Goal: Information Seeking & Learning: Learn about a topic

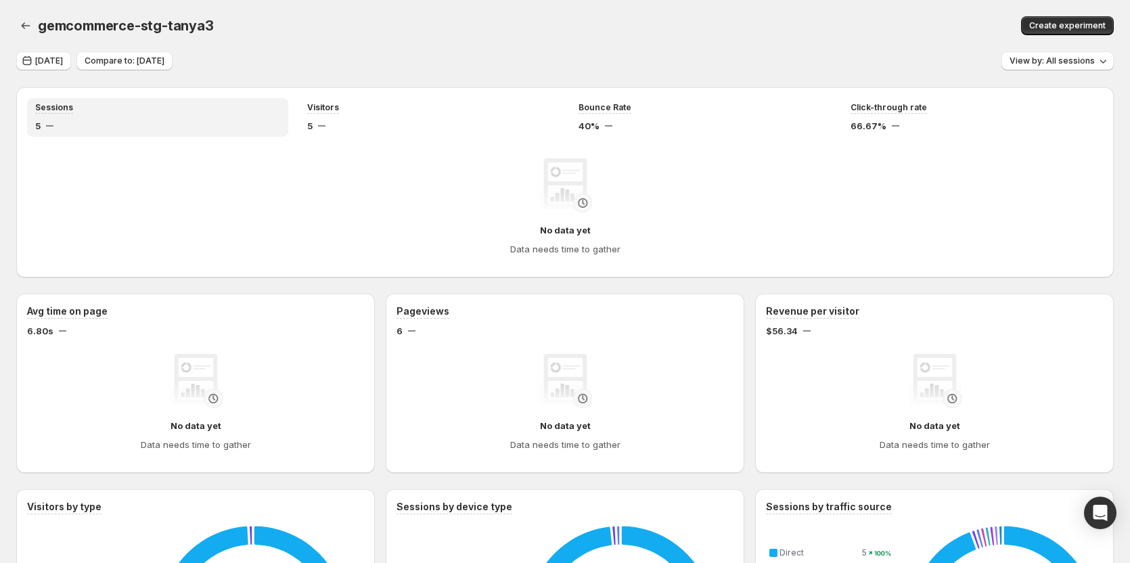
click at [552, 12] on div "gemcommerce-stg-tanya3. This page is ready gemcommerce-stg-tanya3 Create experi…" at bounding box center [565, 25] width 1098 height 51
click at [550, 41] on div "gemcommerce-stg-tanya3. This page is ready gemcommerce-stg-tanya3 Create experi…" at bounding box center [565, 25] width 1098 height 51
click at [468, 62] on div "Aug 27, 2025 Compare to: Aug 26, 2025 View by: All sessions" at bounding box center [565, 61] width 1098 height 20
click at [1039, 65] on span "View by: All sessions" at bounding box center [1052, 60] width 85 height 11
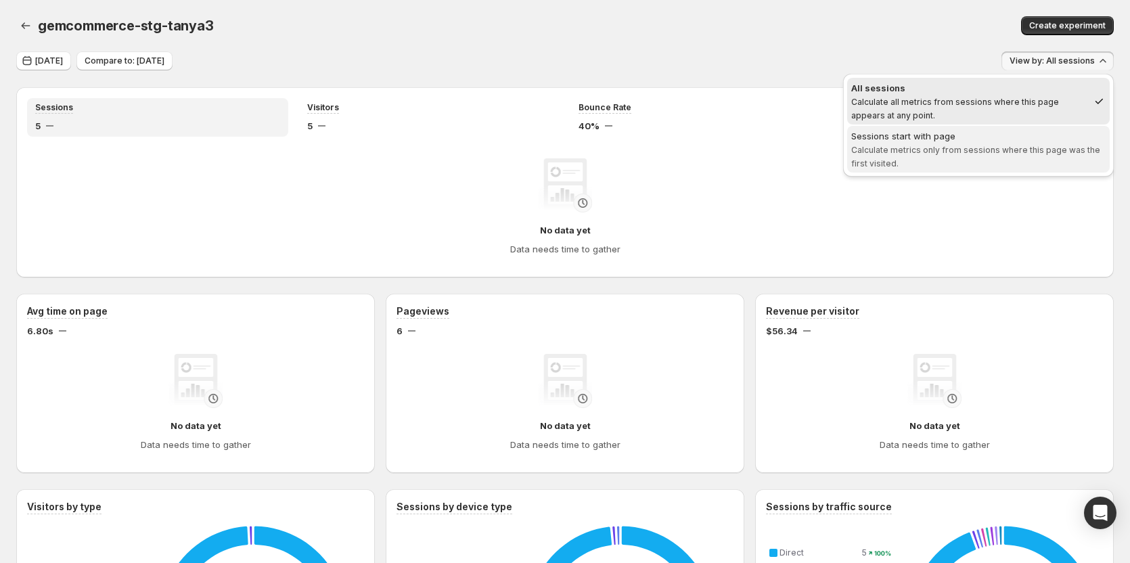
click at [985, 149] on span "Calculate metrics only from sessions where this page was the first visited." at bounding box center [975, 157] width 249 height 24
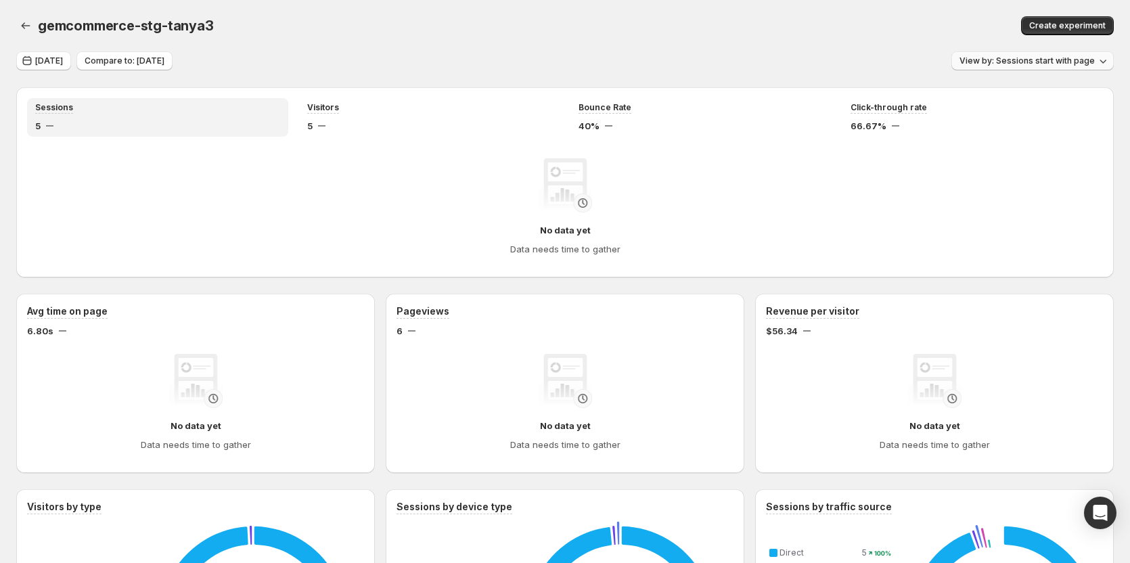
click at [1059, 63] on span "View by: Sessions start with page" at bounding box center [1027, 60] width 135 height 11
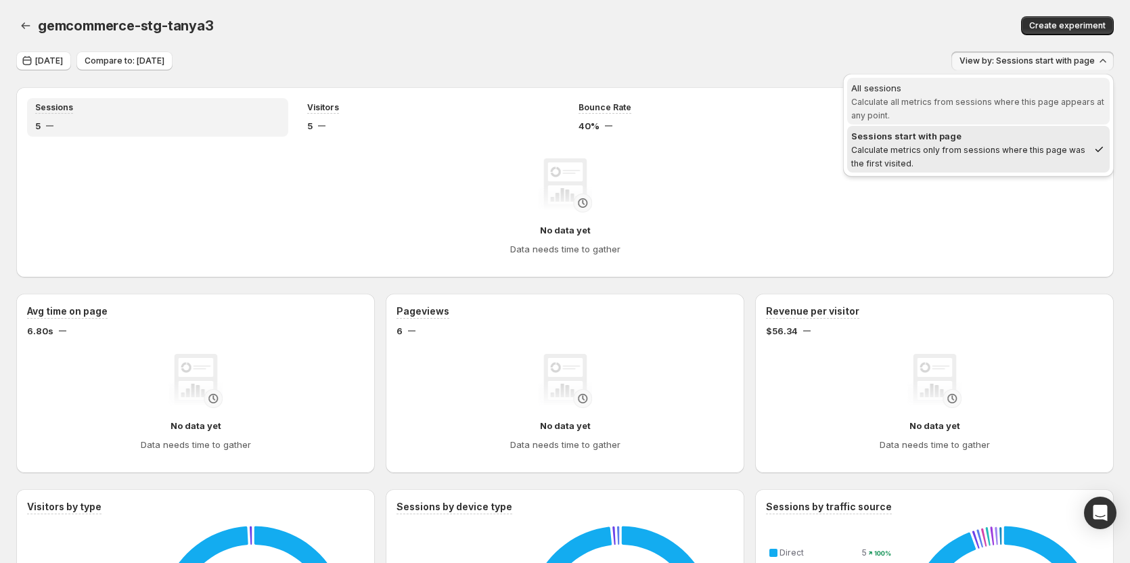
click at [1046, 101] on span "Calculate all metrics from sessions where this page appears at any point." at bounding box center [977, 109] width 253 height 24
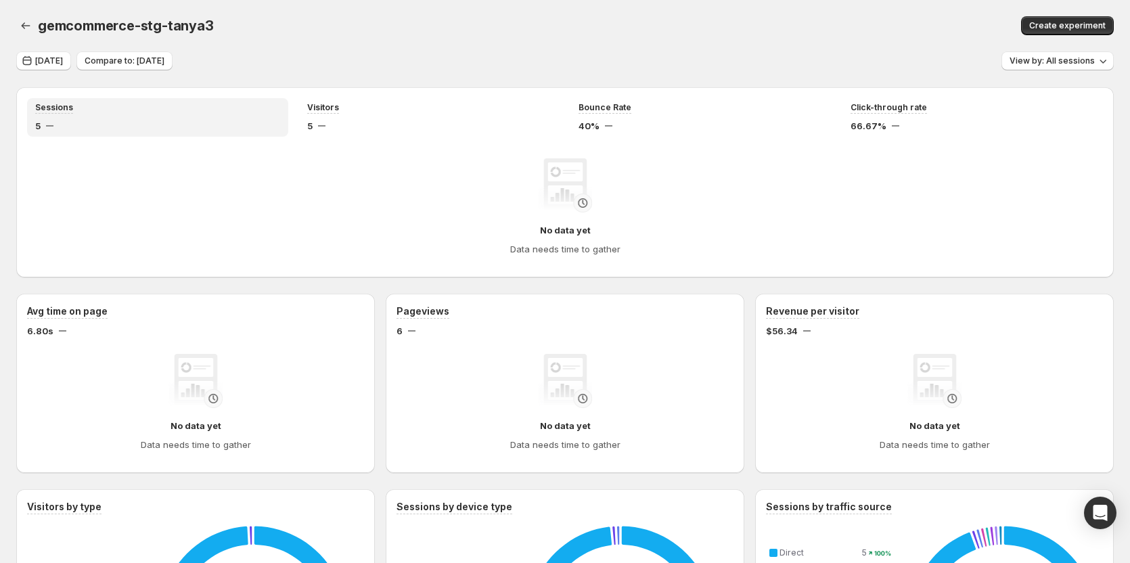
click at [850, 55] on div "Aug 27, 2025 Compare to: Aug 26, 2025 View by: All sessions" at bounding box center [565, 61] width 1098 height 20
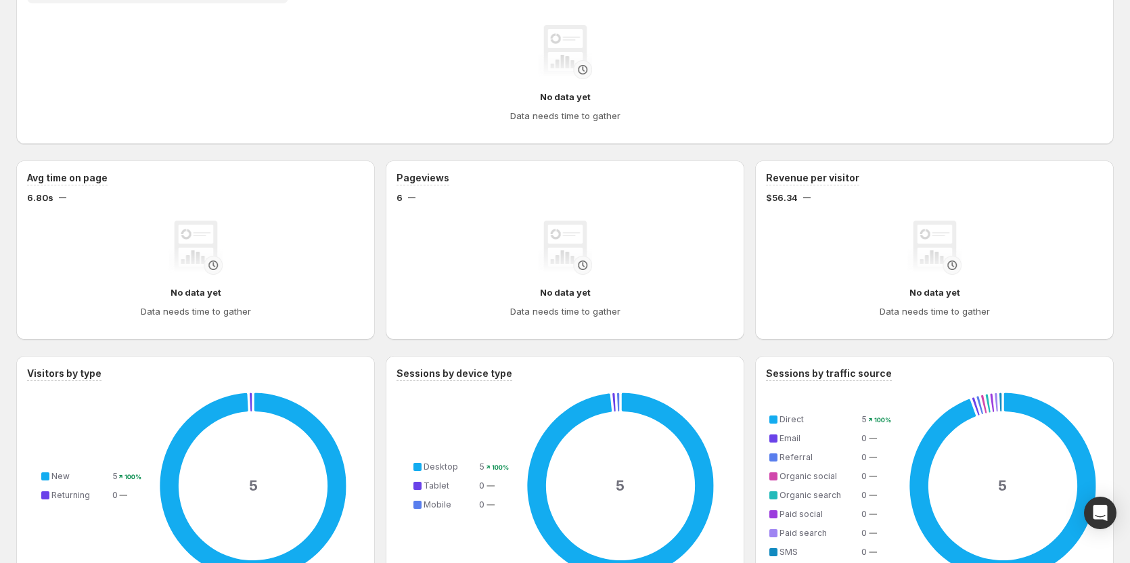
scroll to position [135, 0]
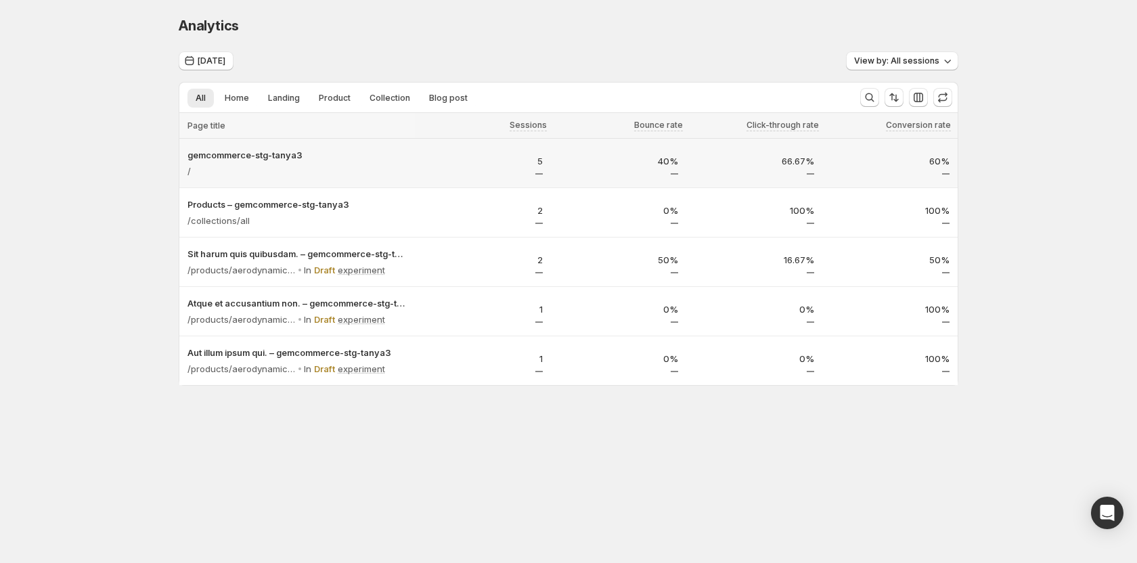
click at [334, 176] on div "/" at bounding box center [296, 171] width 219 height 19
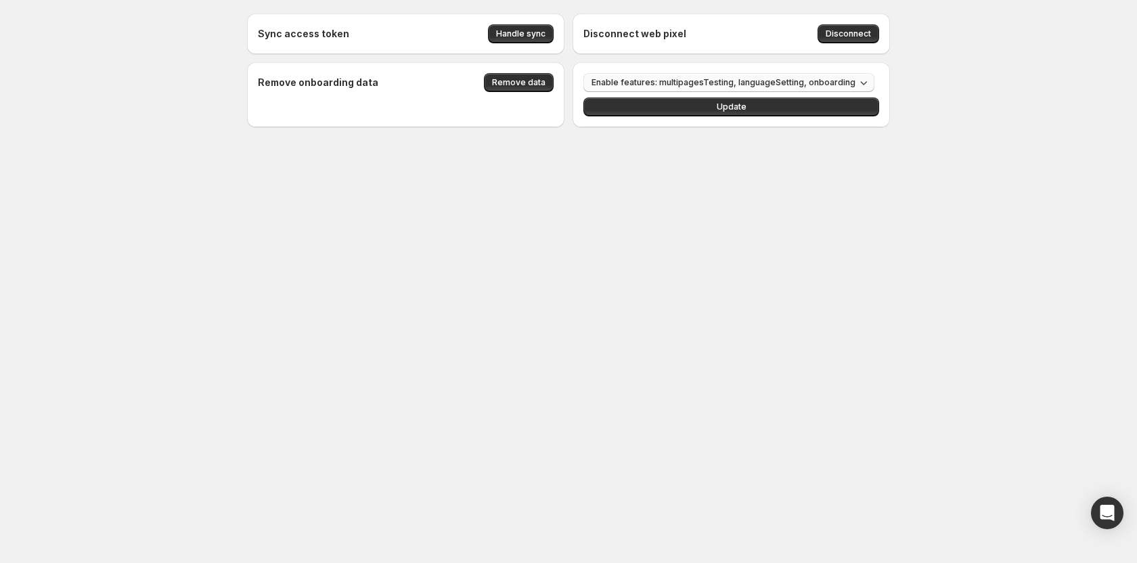
click at [736, 74] on button "Enable features: multipagesTesting, languageSetting, onboarding" at bounding box center [728, 82] width 291 height 19
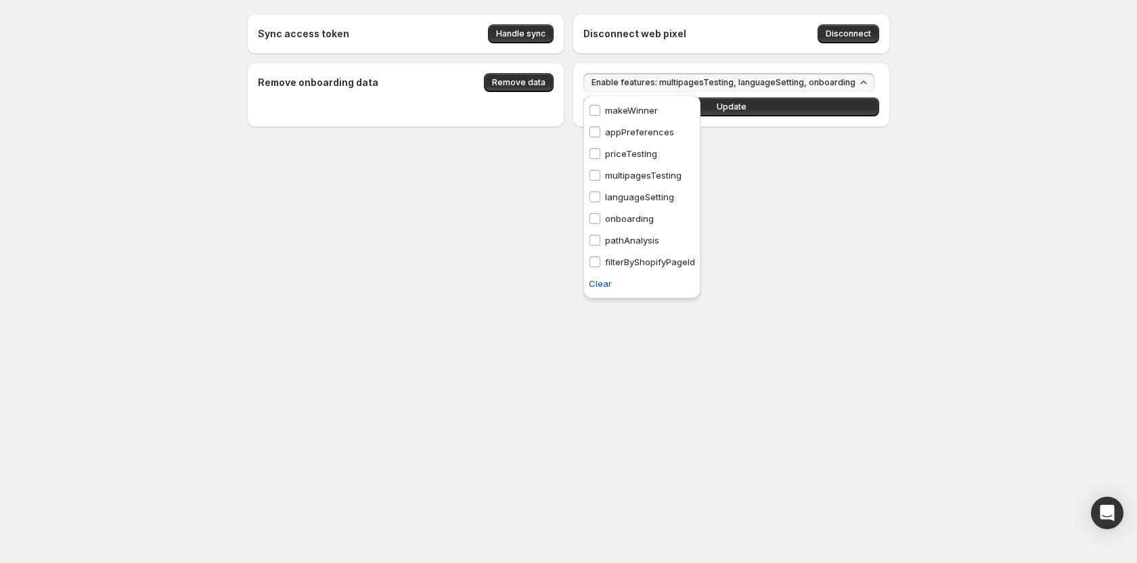
click at [632, 243] on p "pathAnalysis" at bounding box center [632, 240] width 54 height 14
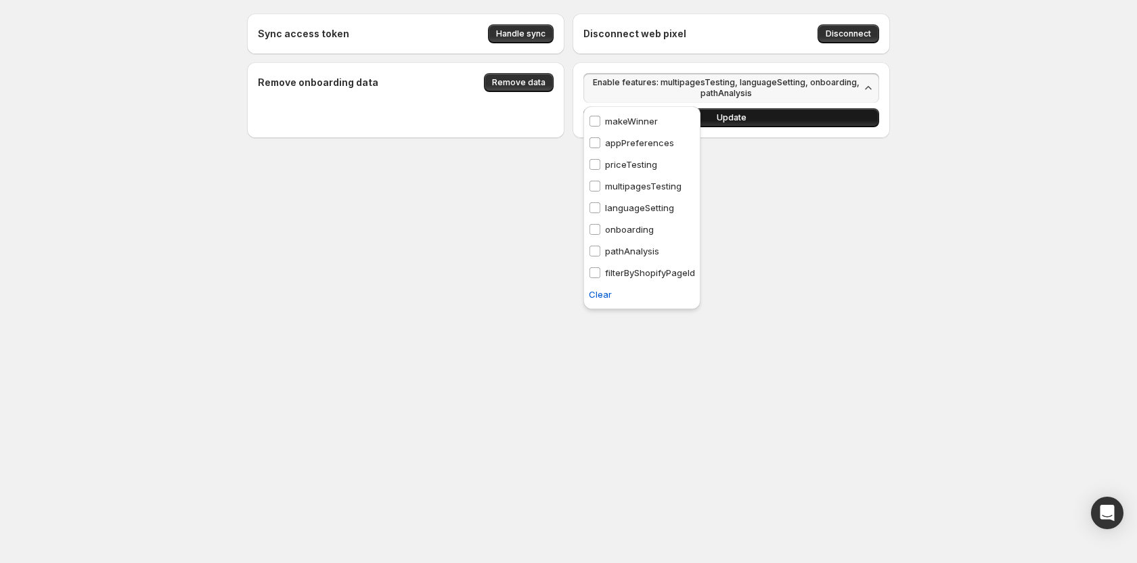
click at [762, 125] on button "Update" at bounding box center [731, 117] width 296 height 19
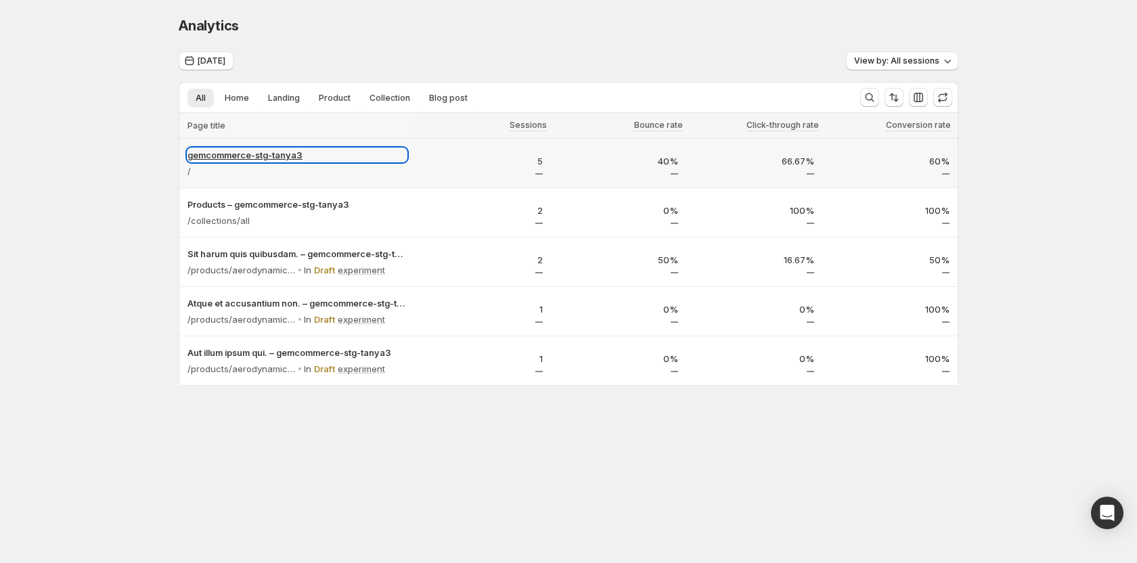
click at [301, 152] on p "gemcommerce-stg-tanya3" at bounding box center [296, 155] width 219 height 14
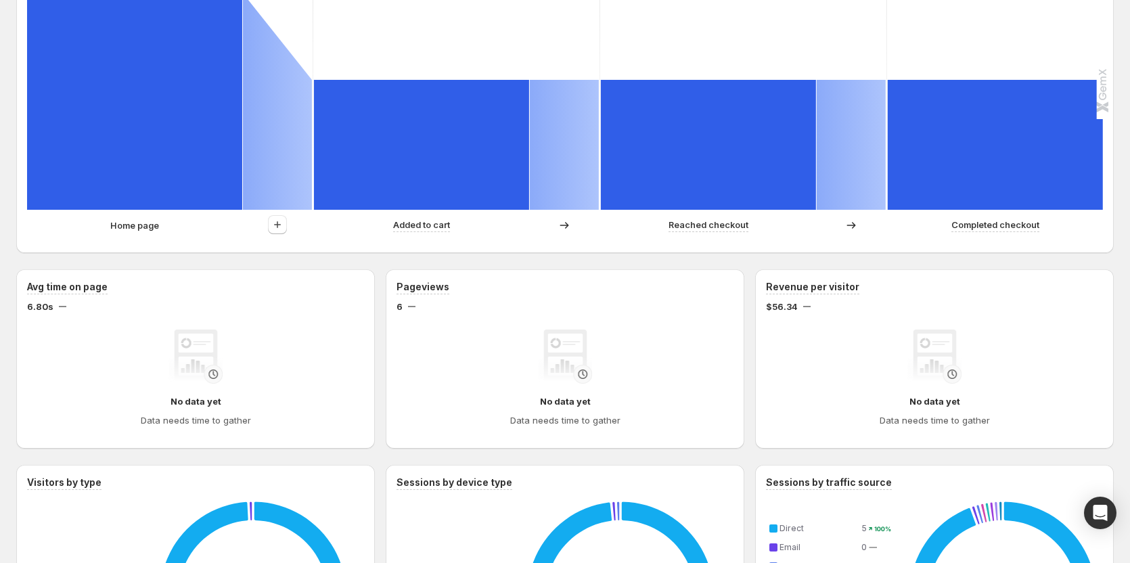
scroll to position [406, 0]
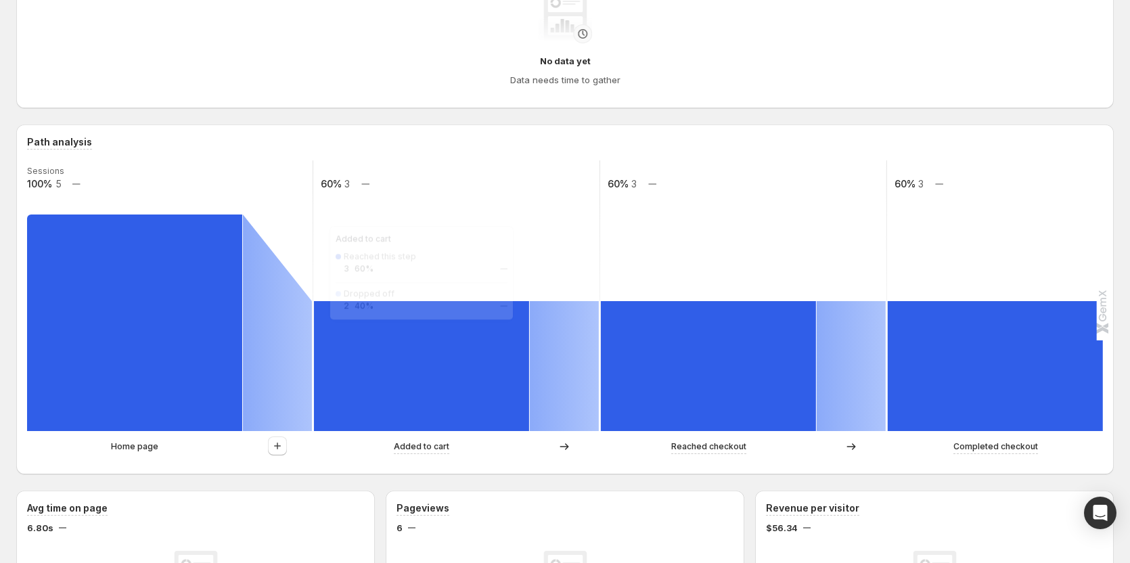
scroll to position [203, 0]
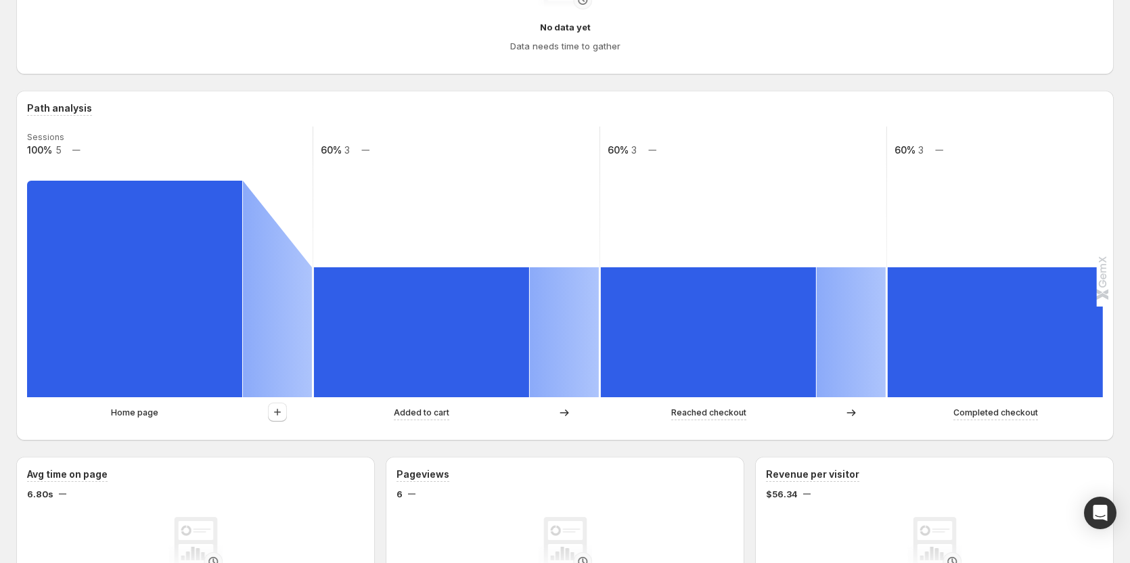
click at [263, 414] on div at bounding box center [278, 413] width 70 height 20
click at [277, 410] on icon "button" at bounding box center [278, 412] width 14 height 14
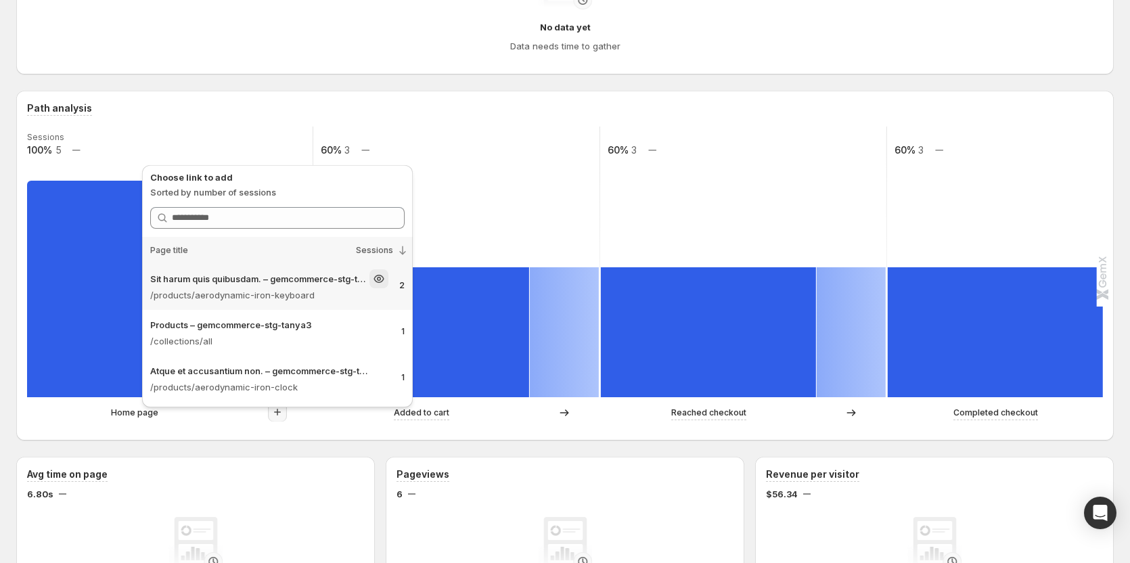
click at [307, 290] on p "/products/aerodynamic-iron-keyboard" at bounding box center [269, 295] width 238 height 14
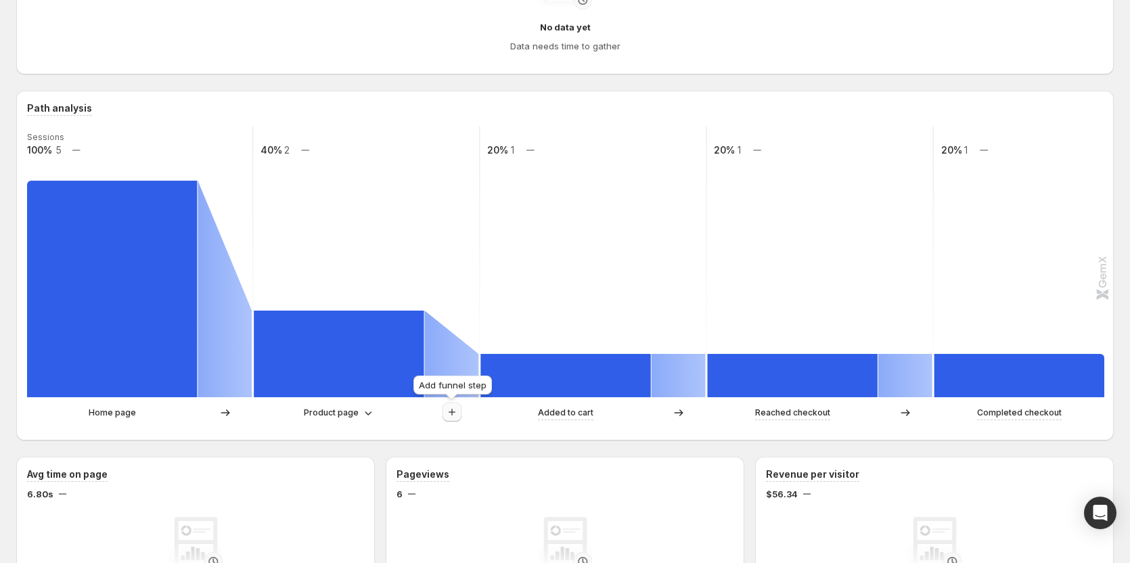
click at [444, 409] on button "button" at bounding box center [452, 412] width 19 height 19
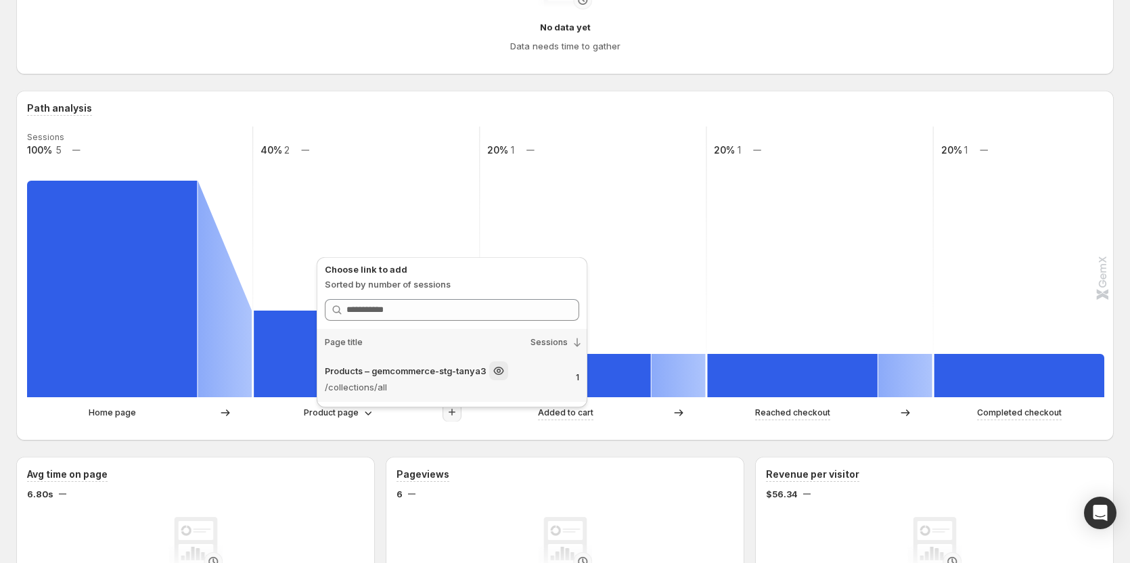
click at [422, 371] on p "Products – gemcommerce-stg-tanya3" at bounding box center [406, 371] width 162 height 14
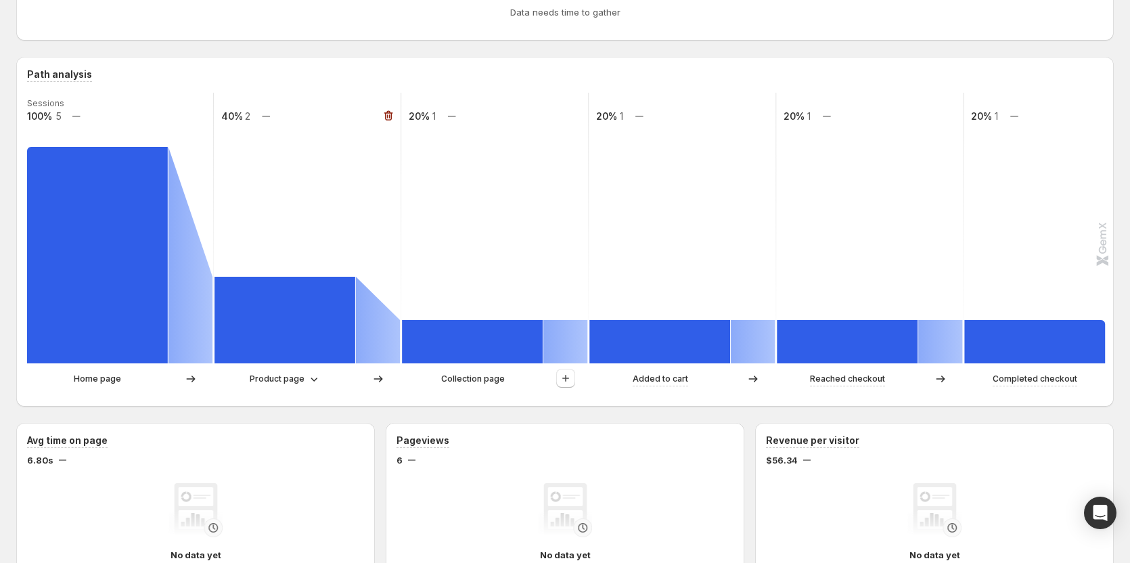
scroll to position [271, 0]
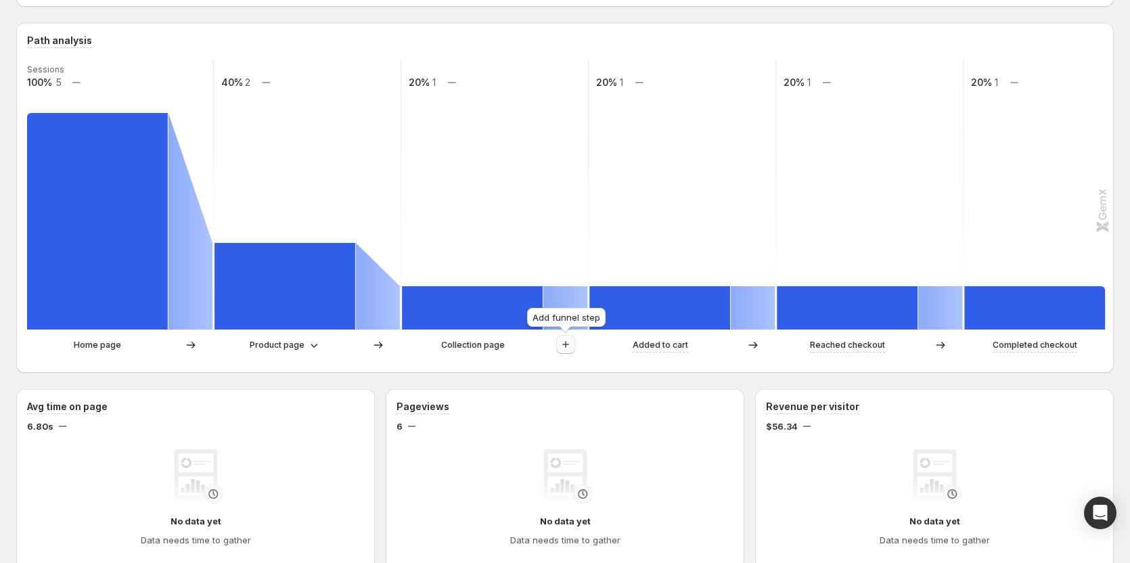
click at [572, 347] on icon "button" at bounding box center [566, 345] width 14 height 14
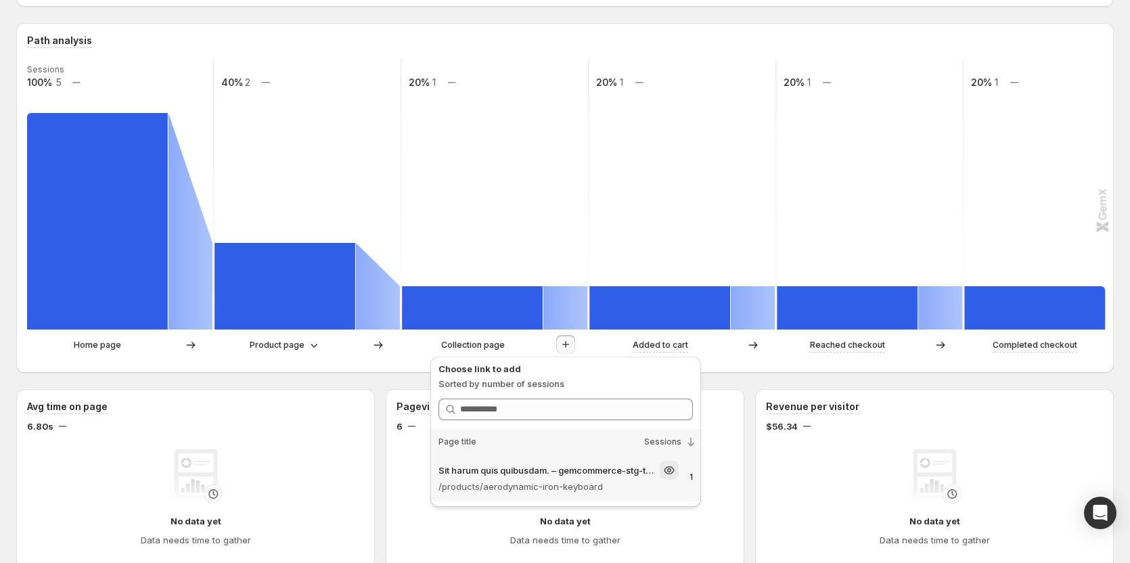
click at [534, 471] on p "Sit harum quis quibusdam. – gemcommerce-stg-tanya3" at bounding box center [548, 471] width 219 height 14
